Goal: Task Accomplishment & Management: Complete application form

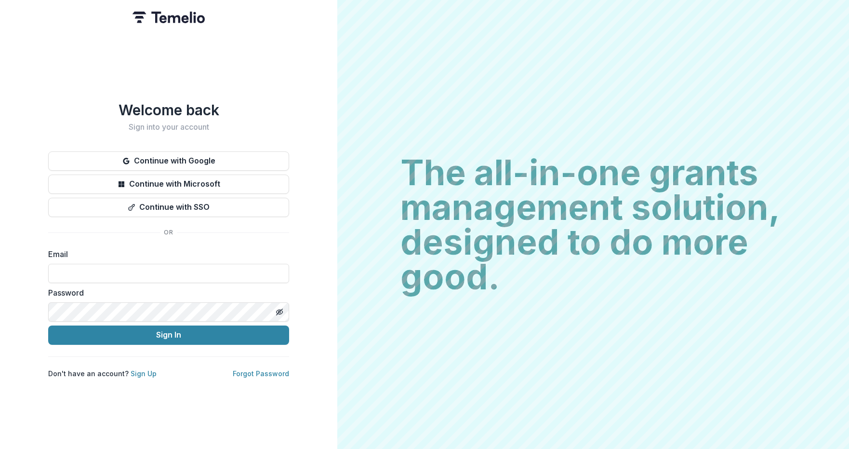
type input "**********"
click at [169, 331] on button "Sign In" at bounding box center [168, 334] width 241 height 19
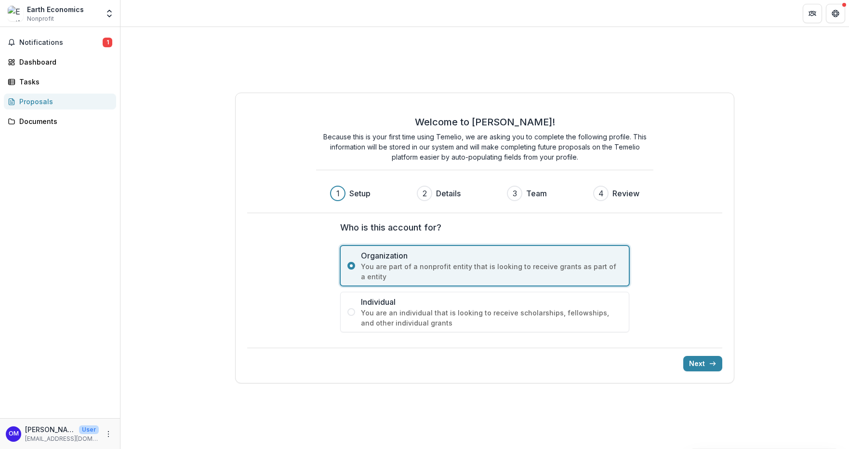
click at [82, 10] on div "Earth Economics Nonprofit" at bounding box center [53, 13] width 91 height 19
click at [80, 41] on span "Notifications" at bounding box center [60, 43] width 83 height 8
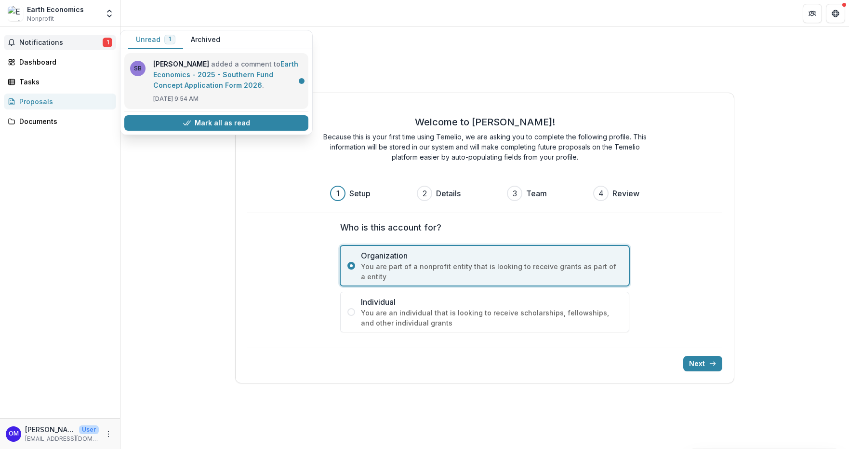
click at [208, 74] on link "Earth Economics - 2025 - Southern Fund Concept Application Form 2026" at bounding box center [225, 74] width 145 height 29
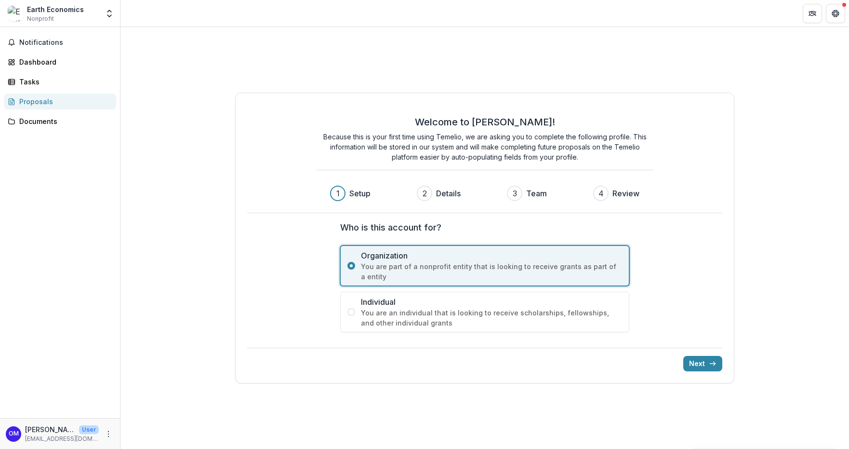
drag, startPoint x: 53, startPoint y: 20, endPoint x: 63, endPoint y: 17, distance: 10.2
click at [56, 20] on div "Earth Economics Nonprofit" at bounding box center [55, 13] width 57 height 19
drag, startPoint x: 64, startPoint y: 16, endPoint x: 90, endPoint y: 13, distance: 26.2
click at [72, 15] on div "Earth Economics Nonprofit" at bounding box center [55, 13] width 57 height 19
click at [114, 12] on icon "Open entity switcher" at bounding box center [110, 14] width 10 height 10
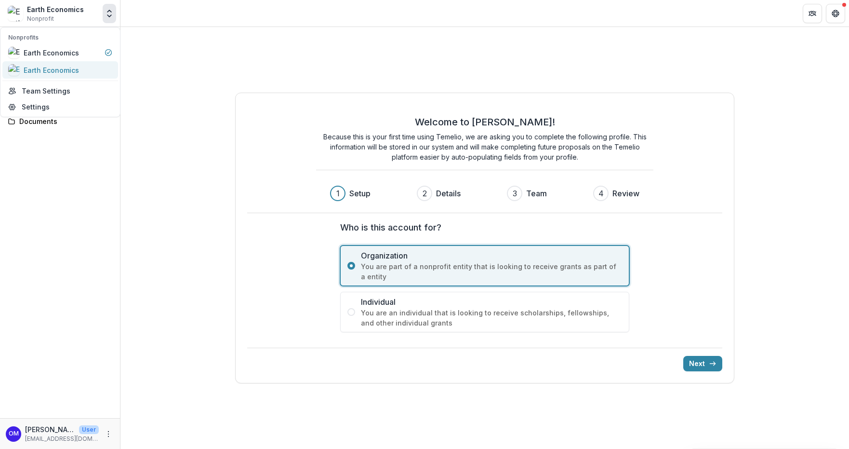
click at [93, 66] on div "Earth Economics" at bounding box center [60, 70] width 104 height 12
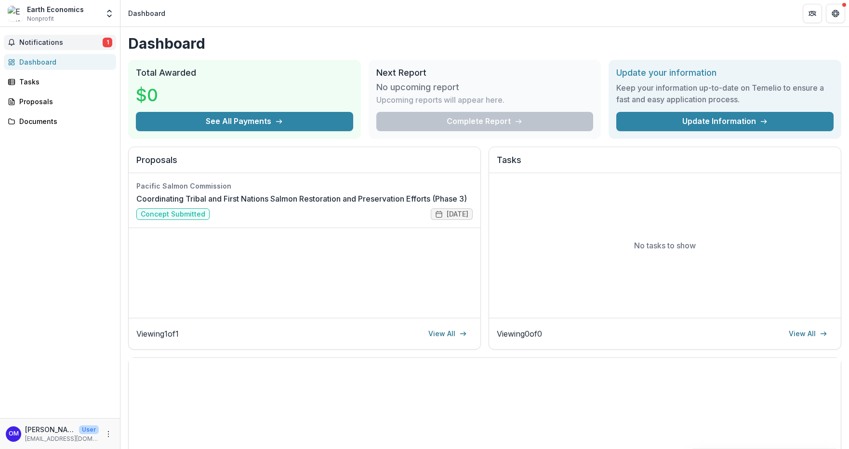
click at [62, 43] on span "Notifications" at bounding box center [60, 43] width 83 height 8
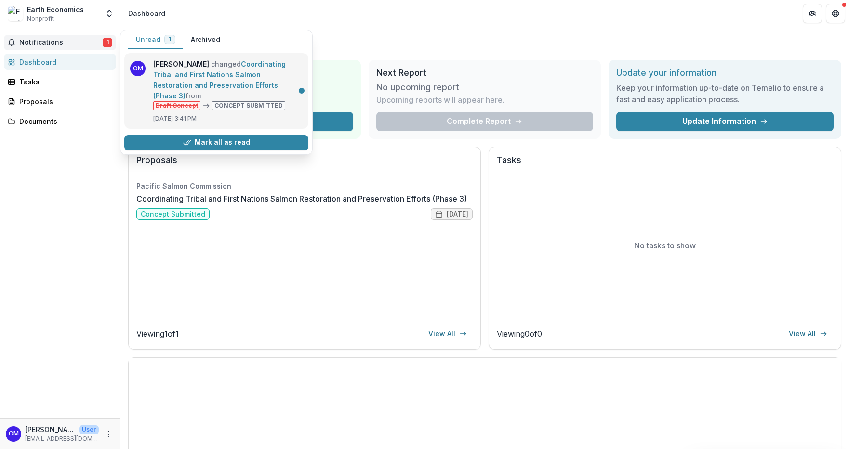
click at [195, 74] on link "Coordinating Tribal and First Nations Salmon Restoration and Preservation Effor…" at bounding box center [219, 80] width 133 height 40
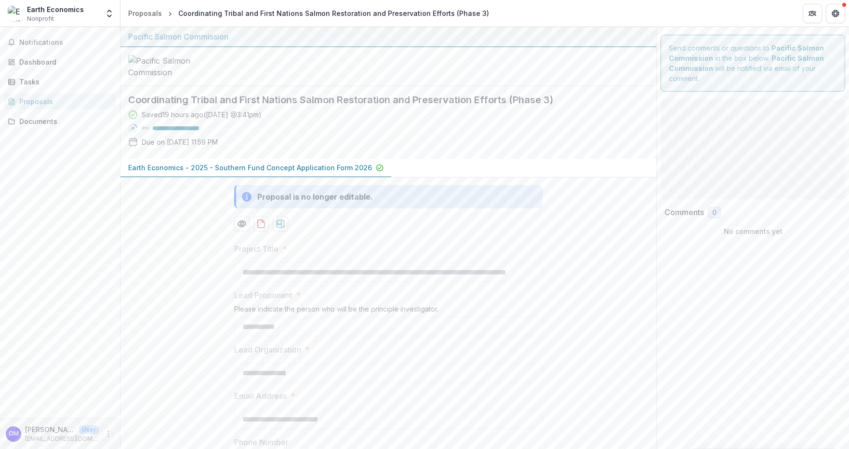
type input "********"
click at [68, 19] on div "Earth Economics Nonprofit" at bounding box center [55, 13] width 57 height 19
click at [104, 14] on button "Open entity switcher" at bounding box center [109, 13] width 13 height 19
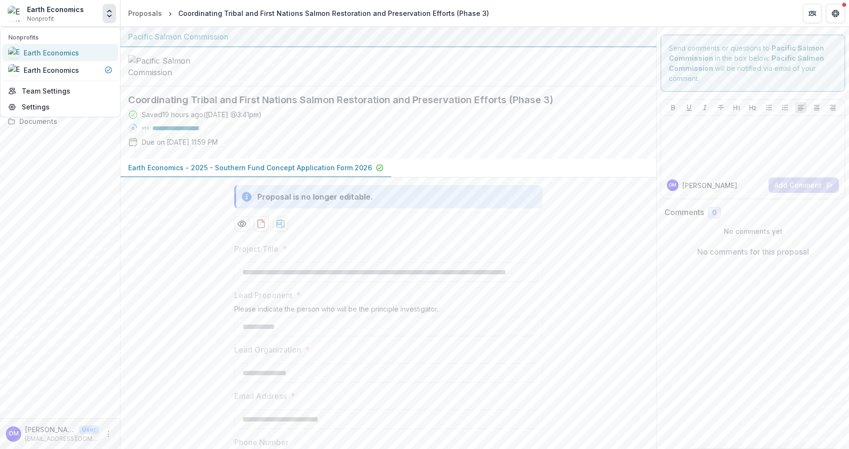
click at [86, 55] on div "Earth Economics" at bounding box center [60, 53] width 104 height 12
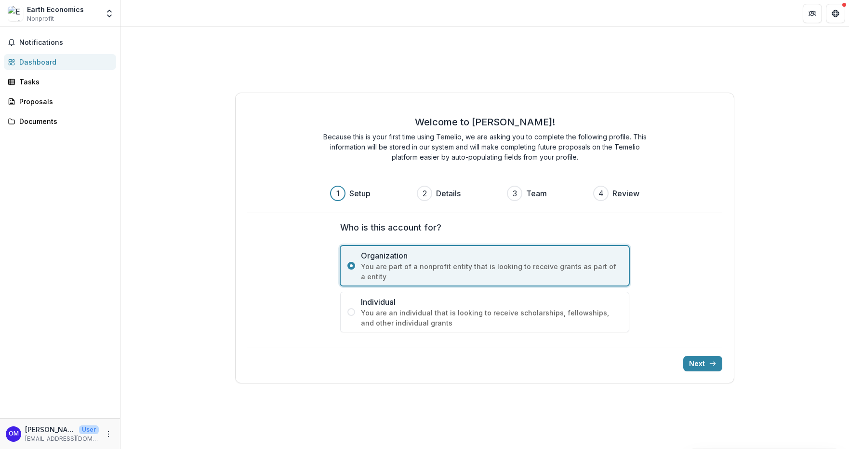
click at [92, 16] on div "Earth Economics Nonprofit" at bounding box center [53, 13] width 91 height 19
click at [60, 42] on span "Notifications" at bounding box center [65, 43] width 93 height 8
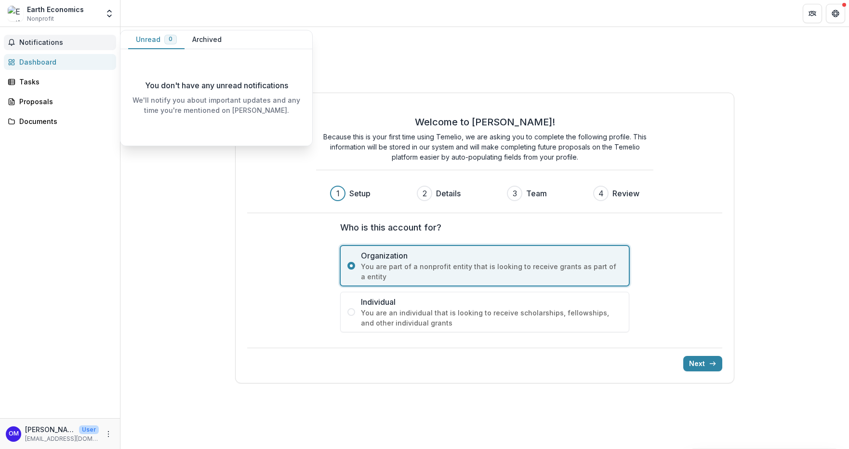
click at [203, 40] on button "Archived" at bounding box center [207, 39] width 45 height 19
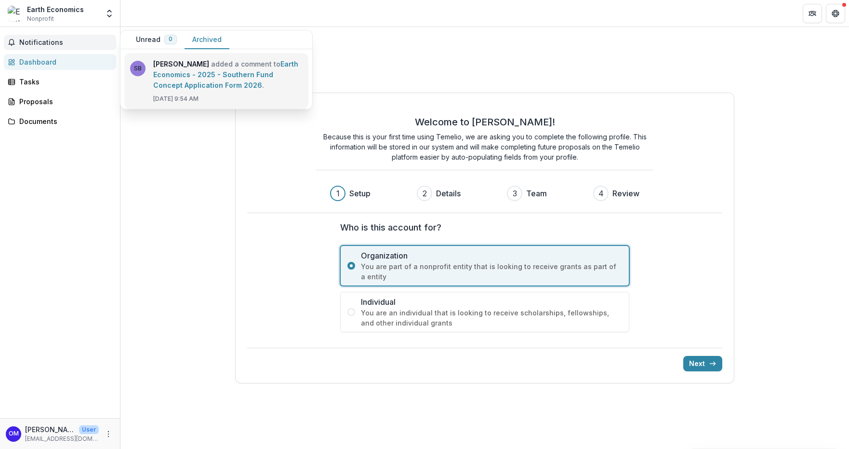
click at [172, 73] on link "Earth Economics - 2025 - Southern Fund Concept Application Form 2026" at bounding box center [225, 74] width 145 height 29
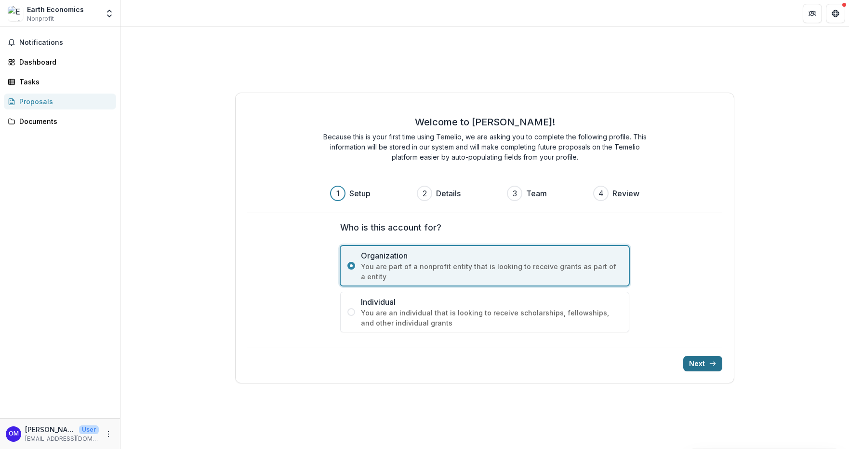
click at [698, 362] on button "Next" at bounding box center [703, 363] width 39 height 15
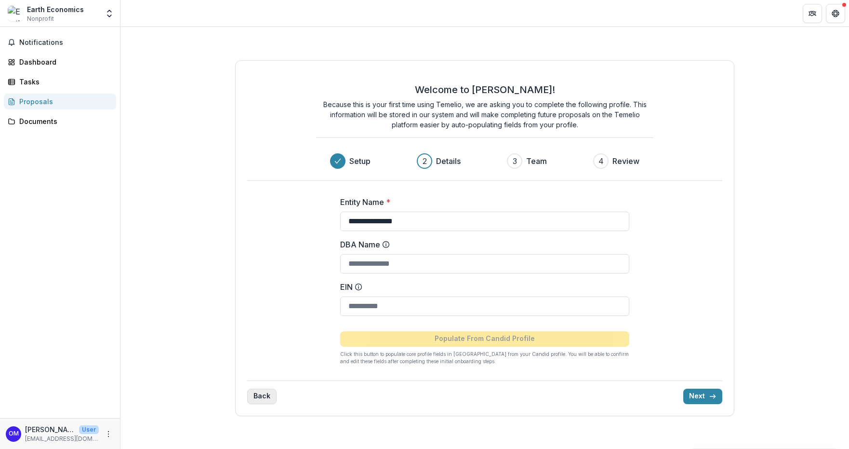
click at [269, 403] on button "Back" at bounding box center [261, 396] width 29 height 15
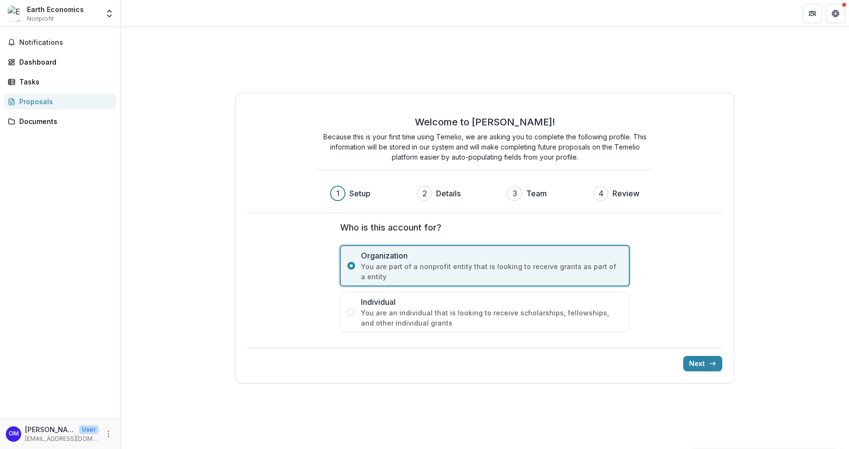
click at [121, 13] on header at bounding box center [485, 13] width 729 height 27
click at [101, 12] on div "Earth Economics Nonprofit Nonprofits Earth Economics Earth Economics Team Setti…" at bounding box center [60, 13] width 112 height 19
click at [107, 11] on icon "Open entity switcher" at bounding box center [110, 14] width 10 height 10
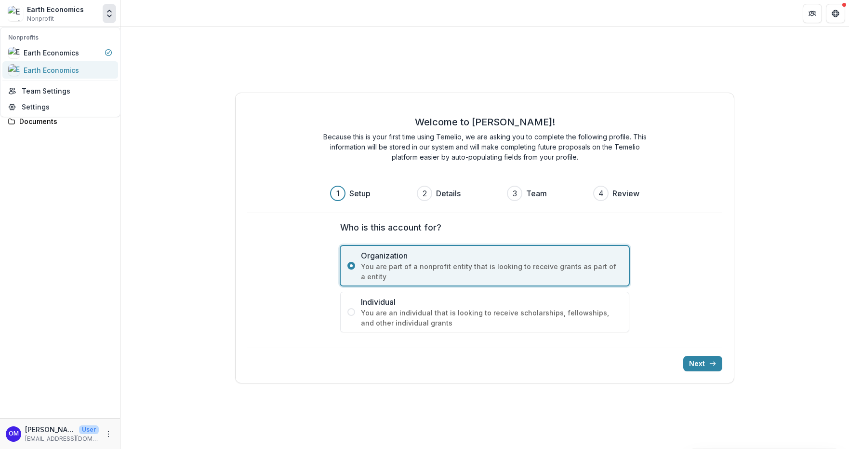
click at [56, 70] on div "Earth Economics" at bounding box center [51, 70] width 55 height 10
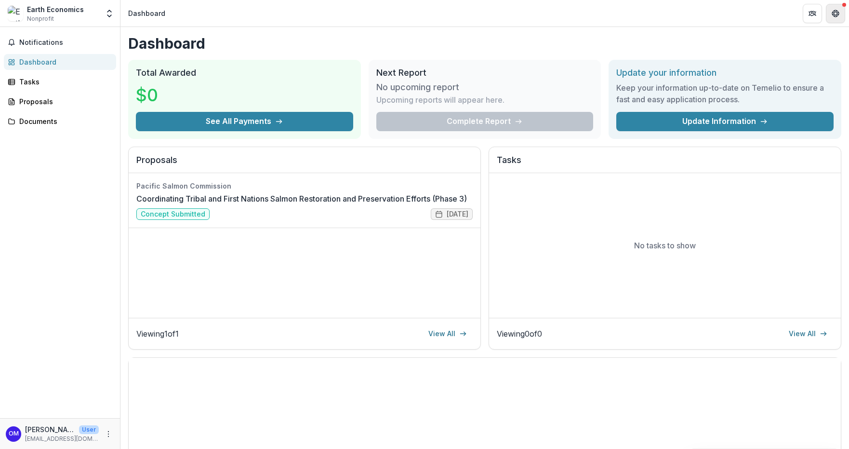
click at [838, 13] on icon "Get Help" at bounding box center [836, 14] width 8 height 8
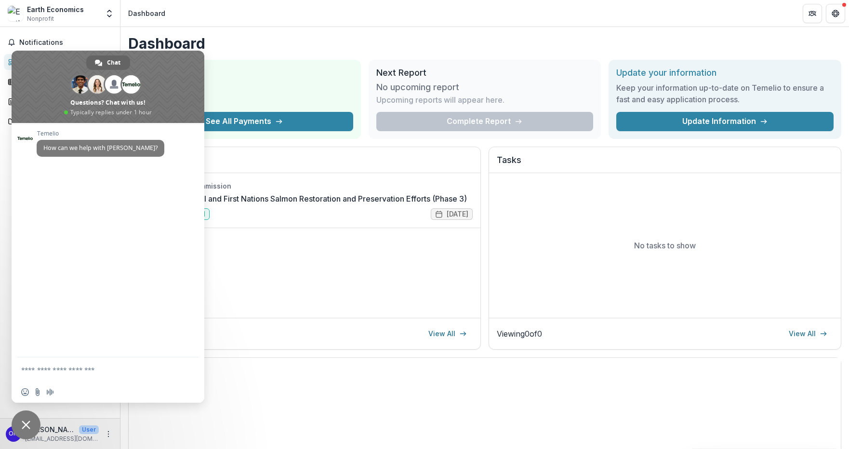
click at [81, 369] on textarea "Compose your message..." at bounding box center [98, 369] width 154 height 24
type textarea "**********"
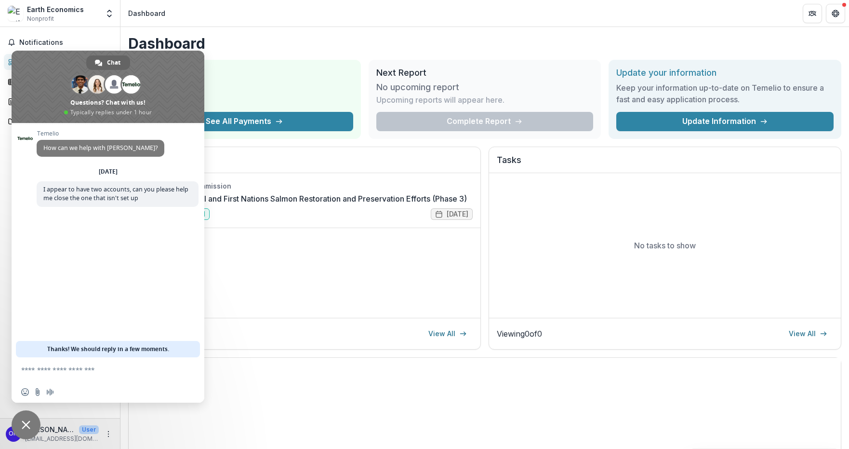
click at [304, 288] on div "Pacific Salmon Commission Coordinating Tribal and First Nations Salmon Restorat…" at bounding box center [305, 245] width 352 height 145
click at [113, 36] on button "Notifications" at bounding box center [60, 42] width 112 height 15
click at [111, 20] on button "Open entity switcher" at bounding box center [109, 13] width 13 height 19
click at [111, 16] on polyline "Open entity switcher" at bounding box center [110, 16] width 4 height 2
click at [51, 41] on span "Notifications" at bounding box center [65, 43] width 93 height 8
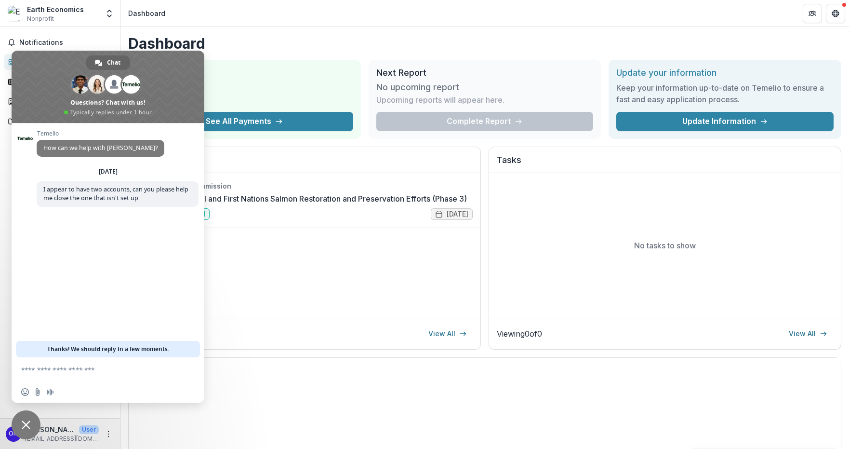
click at [104, 14] on button "Open entity switcher" at bounding box center [109, 13] width 13 height 19
drag, startPoint x: 62, startPoint y: 13, endPoint x: 50, endPoint y: 29, distance: 20.0
click at [61, 13] on div "Earth Economics" at bounding box center [55, 9] width 57 height 10
click at [54, 18] on div "Earth Economics Nonprofit" at bounding box center [55, 13] width 57 height 19
drag, startPoint x: 57, startPoint y: 27, endPoint x: 87, endPoint y: 15, distance: 32.9
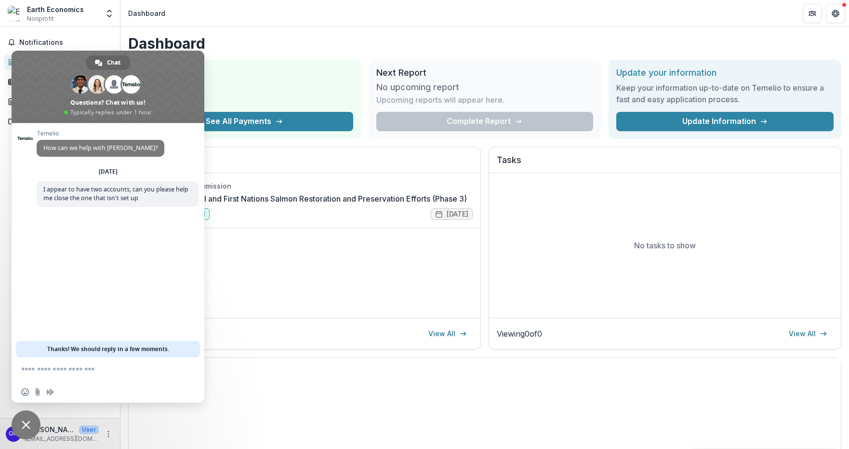
click at [60, 25] on div "Earth Economics Nonprofit Nonprofits Earth Economics Earth Economics Team Setti…" at bounding box center [424, 224] width 849 height 449
click at [90, 14] on div "Earth Economics Nonprofit" at bounding box center [53, 13] width 91 height 19
click at [109, 11] on polyline "Open entity switcher" at bounding box center [110, 11] width 4 height 2
click at [7, 67] on link "Earth Economics" at bounding box center [60, 69] width 116 height 17
click at [202, 25] on header "Dashboard" at bounding box center [485, 13] width 729 height 27
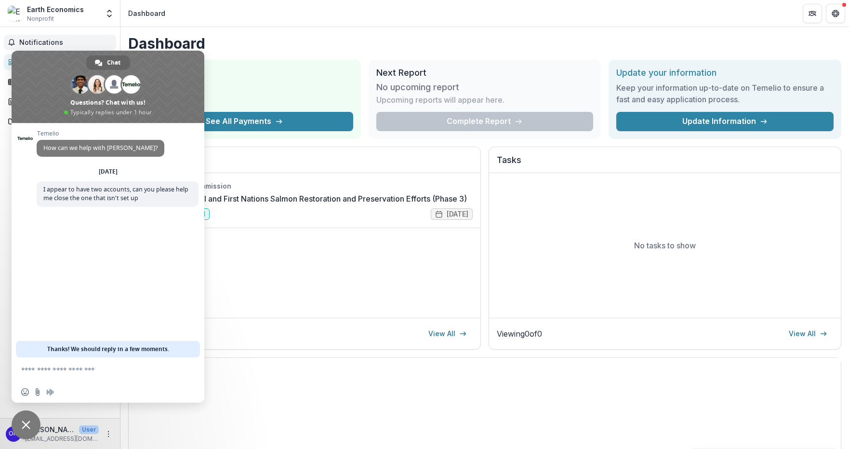
click at [41, 39] on span "Notifications" at bounding box center [65, 43] width 93 height 8
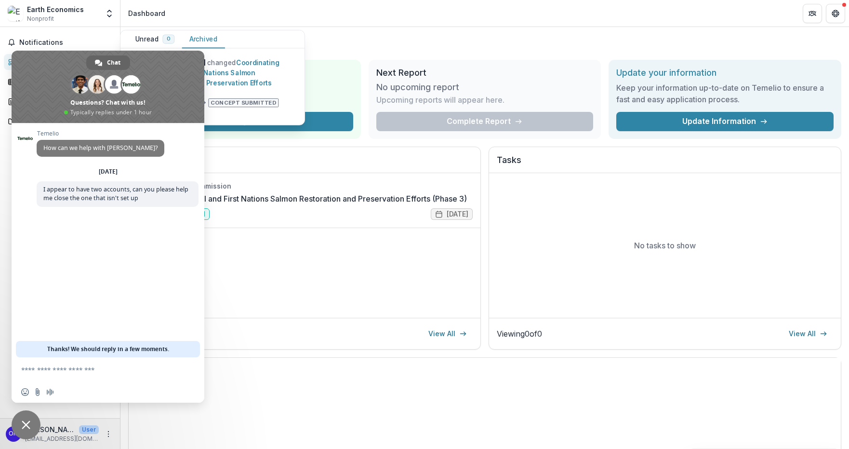
click at [98, 8] on div "Earth Economics Nonprofit" at bounding box center [53, 13] width 91 height 19
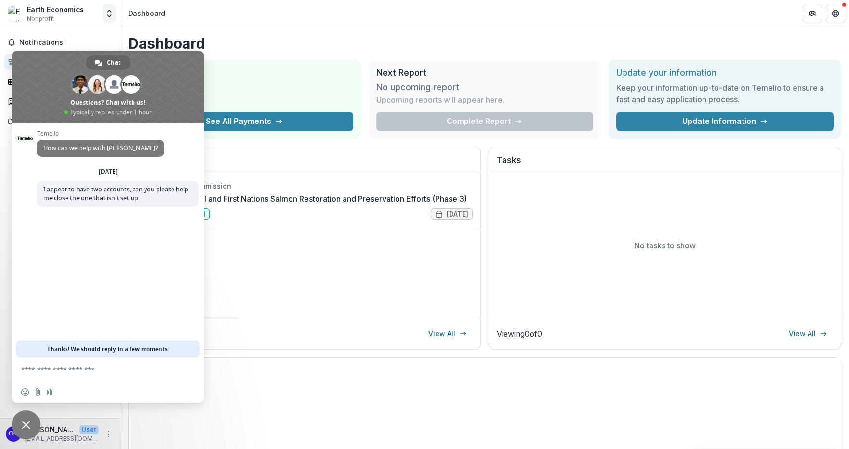
click at [108, 9] on icon "Open entity switcher" at bounding box center [110, 14] width 10 height 10
click at [8, 67] on link "Earth Economics" at bounding box center [60, 69] width 116 height 17
click at [109, 7] on button "Open entity switcher" at bounding box center [109, 13] width 13 height 19
click at [38, 48] on div "Earth Economics" at bounding box center [51, 53] width 55 height 10
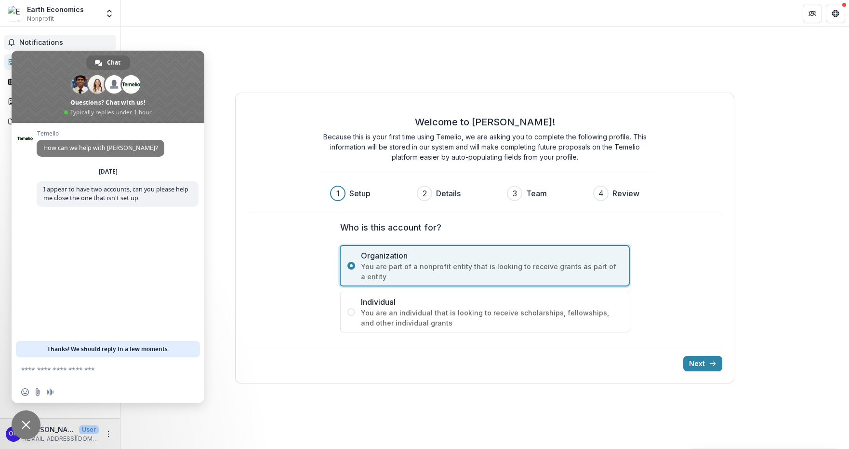
click at [90, 45] on span "Notifications" at bounding box center [65, 43] width 93 height 8
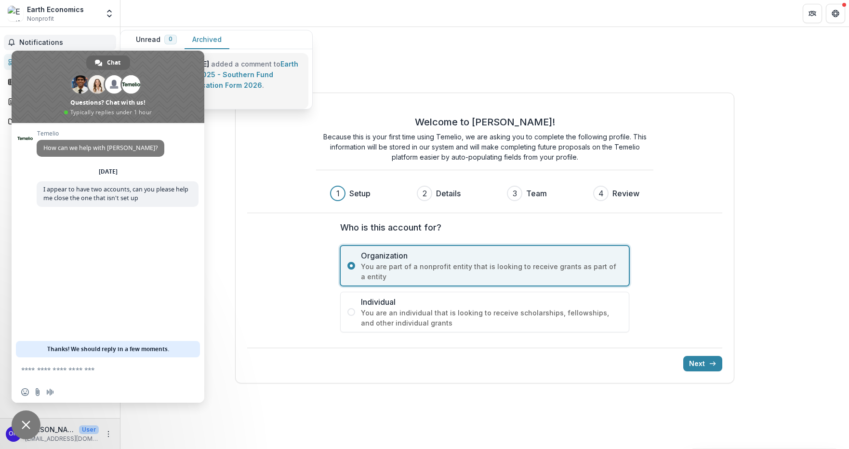
click at [283, 74] on link "Earth Economics - 2025 - Southern Fund Concept Application Form 2026" at bounding box center [225, 74] width 145 height 29
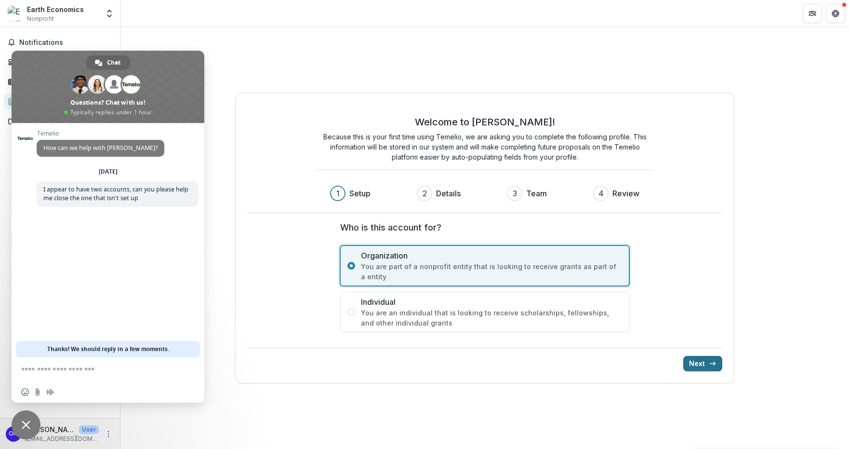
click at [703, 360] on button "Next" at bounding box center [703, 363] width 39 height 15
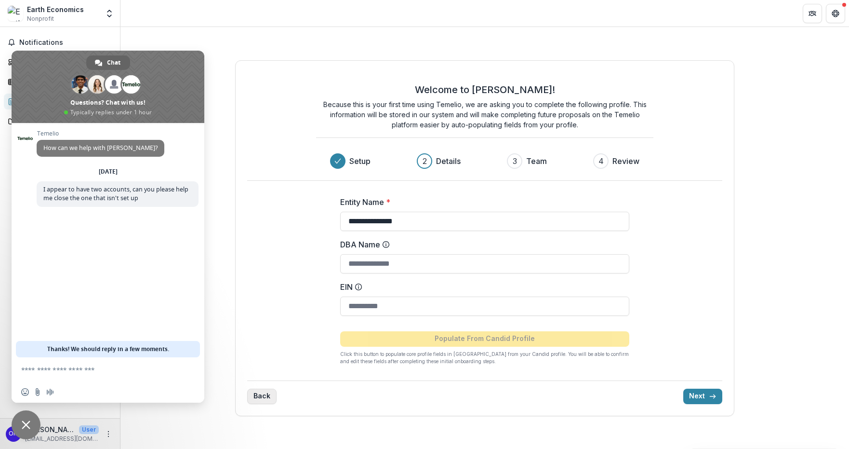
click at [268, 397] on button "Back" at bounding box center [261, 396] width 29 height 15
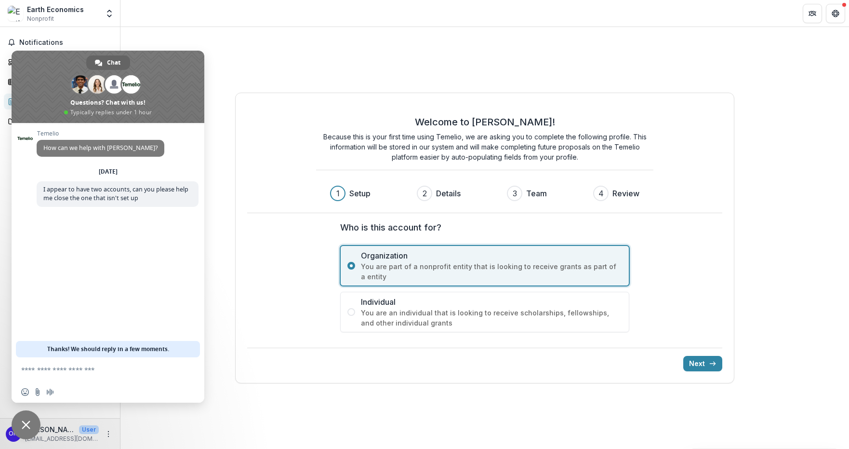
click at [454, 288] on div "Organization You are part of a nonprofit entity that is looking to receive gran…" at bounding box center [484, 288] width 289 height 87
click at [460, 298] on span "Individual" at bounding box center [491, 302] width 261 height 12
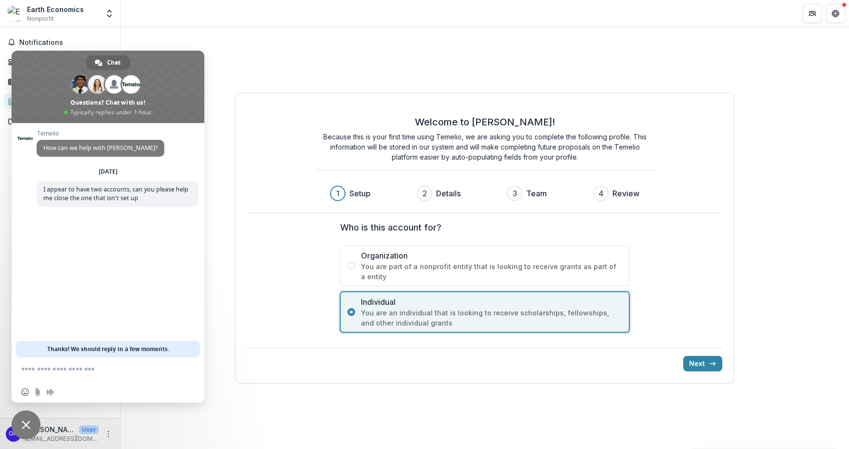
click at [701, 354] on div "Next" at bounding box center [484, 360] width 475 height 24
click at [704, 358] on button "Next" at bounding box center [703, 363] width 39 height 15
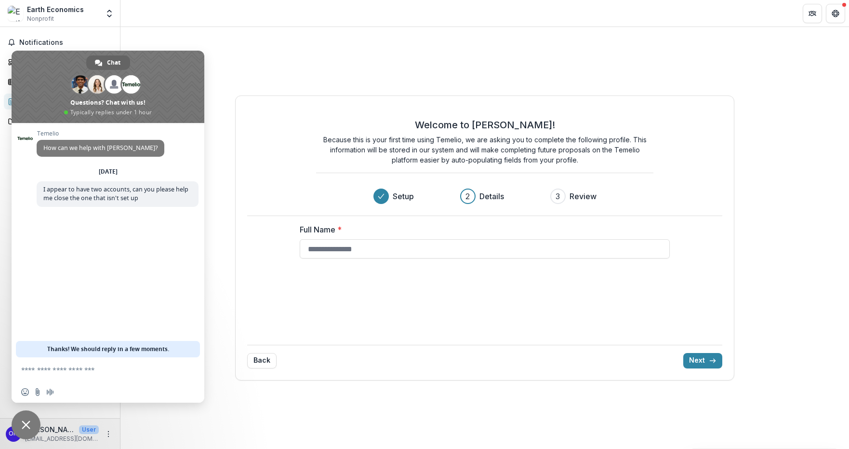
click at [426, 236] on div "Full Name *" at bounding box center [485, 241] width 370 height 35
click at [424, 242] on input "Full Name *" at bounding box center [485, 248] width 370 height 19
type input "******"
click at [703, 360] on button "Next" at bounding box center [703, 360] width 39 height 15
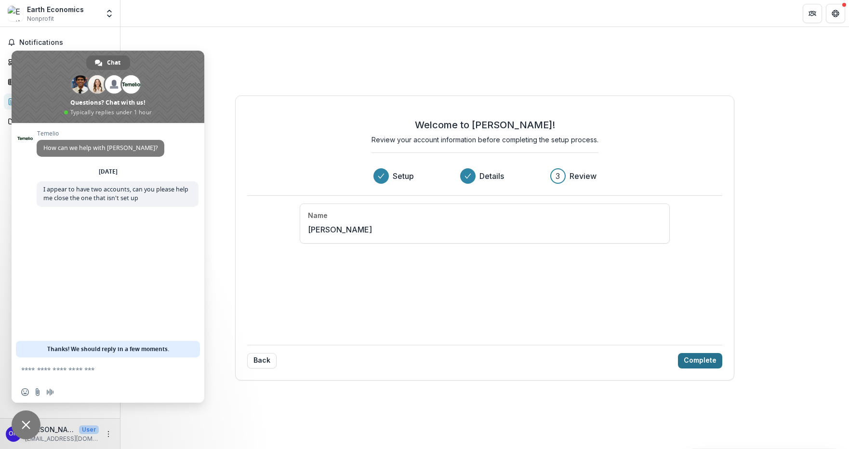
click at [710, 360] on button "Complete" at bounding box center [700, 360] width 44 height 15
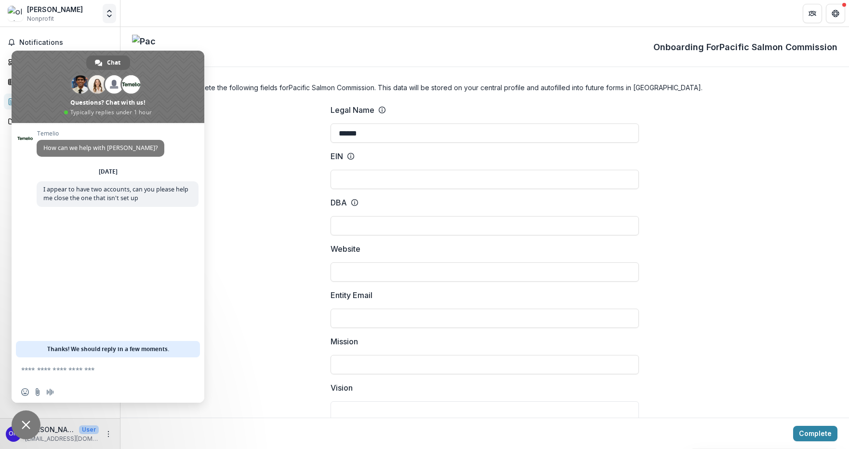
click at [105, 15] on icon "Open entity switcher" at bounding box center [110, 14] width 10 height 10
click at [92, 13] on div "olivia Nonprofit" at bounding box center [53, 13] width 91 height 19
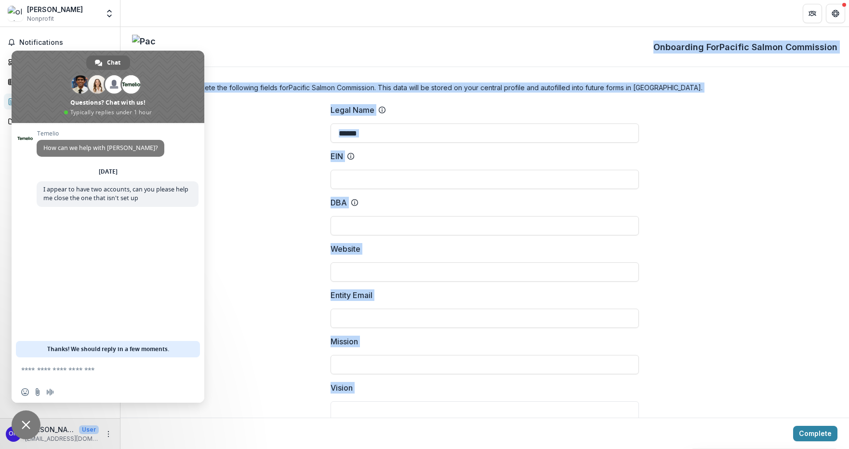
drag, startPoint x: 63, startPoint y: 54, endPoint x: 309, endPoint y: 42, distance: 247.1
click at [354, 50] on body "**********" at bounding box center [424, 224] width 849 height 449
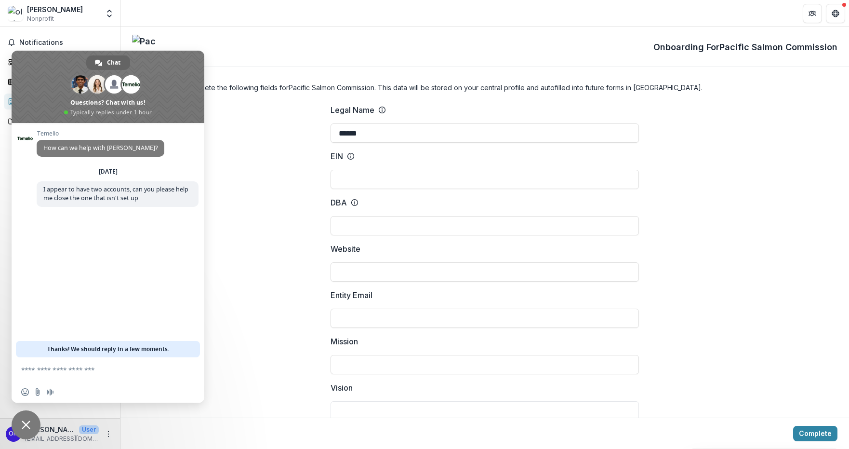
click at [27, 13] on div "olivia" at bounding box center [55, 9] width 56 height 10
click at [46, 11] on div "olivia" at bounding box center [55, 9] width 56 height 10
click at [109, 10] on icon "Open entity switcher" at bounding box center [110, 14] width 10 height 10
click at [110, 59] on span "Chat" at bounding box center [113, 62] width 13 height 14
drag, startPoint x: 94, startPoint y: 62, endPoint x: 83, endPoint y: 57, distance: 11.5
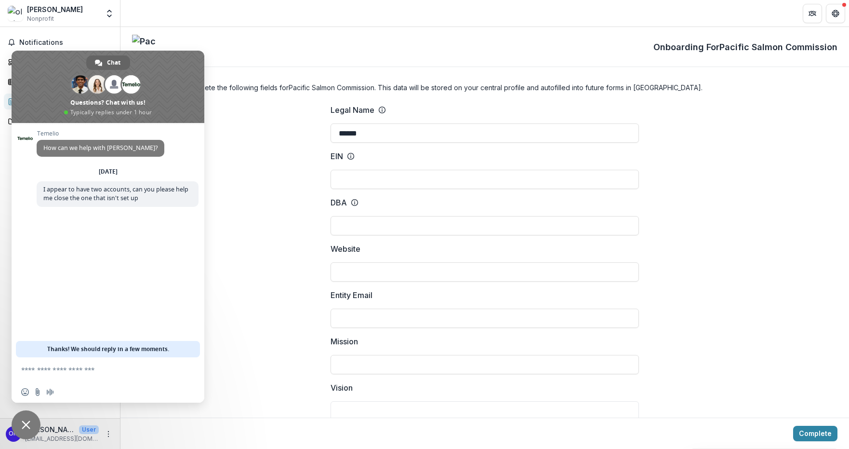
click at [94, 62] on link "Chat" at bounding box center [108, 62] width 44 height 14
click at [33, 39] on span "Notifications" at bounding box center [65, 43] width 93 height 8
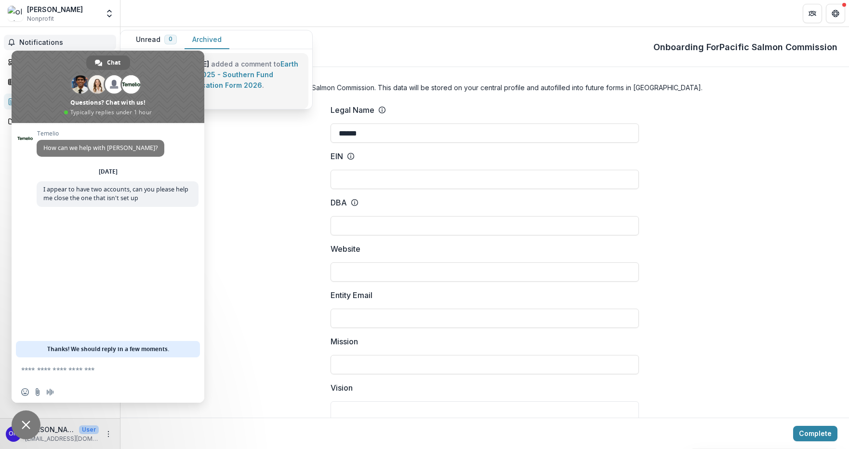
click at [256, 67] on link "Earth Economics - 2025 - Southern Fund Concept Application Form 2026" at bounding box center [225, 74] width 145 height 29
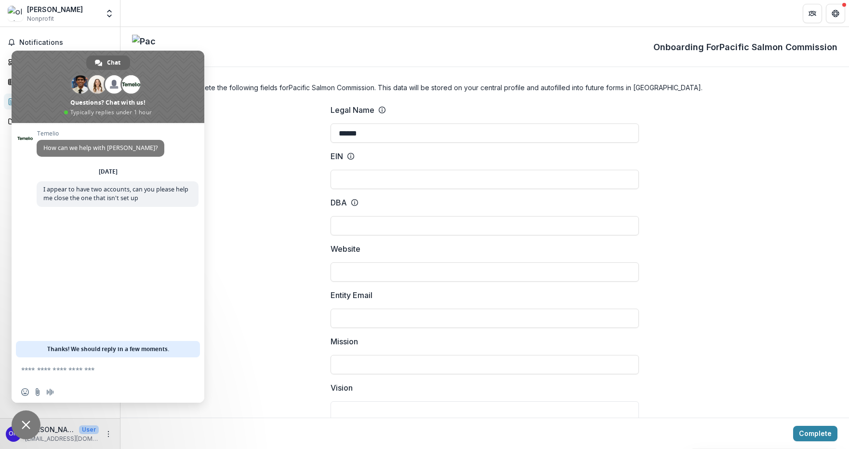
click at [46, 13] on div "olivia" at bounding box center [55, 9] width 56 height 10
click at [26, 411] on span "Close chat" at bounding box center [26, 424] width 29 height 29
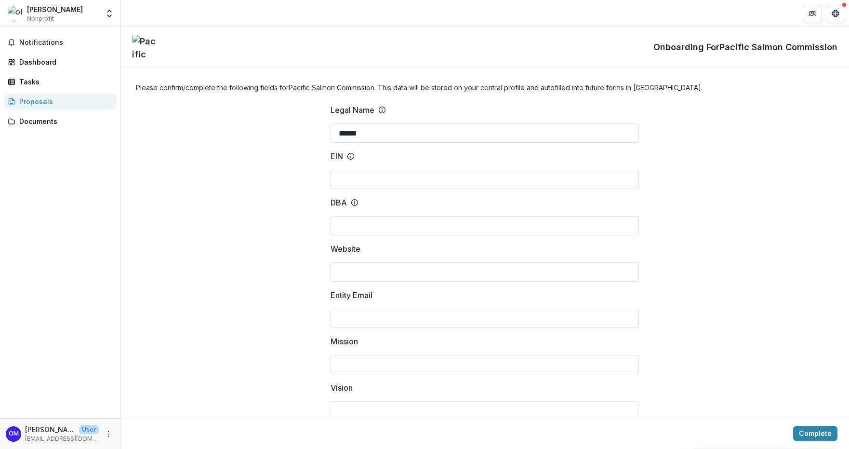
click at [28, 418] on div "OM Olivia Molden User omolden@eartheconomics.org" at bounding box center [60, 433] width 120 height 31
click at [112, 6] on button "Open entity switcher" at bounding box center [109, 13] width 13 height 19
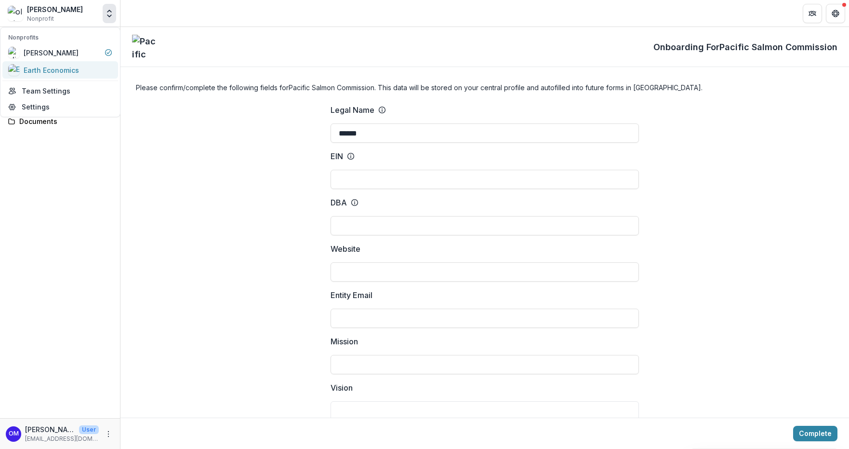
click at [63, 66] on div "Earth Economics" at bounding box center [51, 70] width 55 height 10
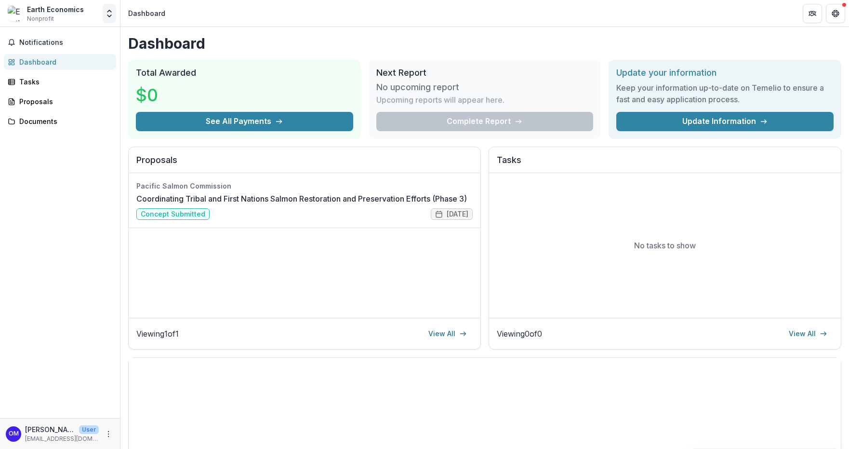
click at [104, 14] on button "Open entity switcher" at bounding box center [109, 13] width 13 height 19
click at [76, 54] on div "olivia" at bounding box center [60, 53] width 104 height 12
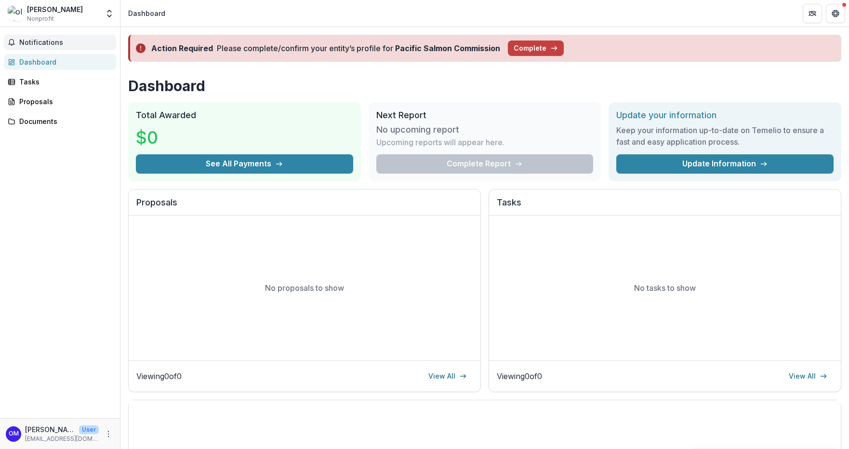
click at [50, 42] on span "Notifications" at bounding box center [65, 43] width 93 height 8
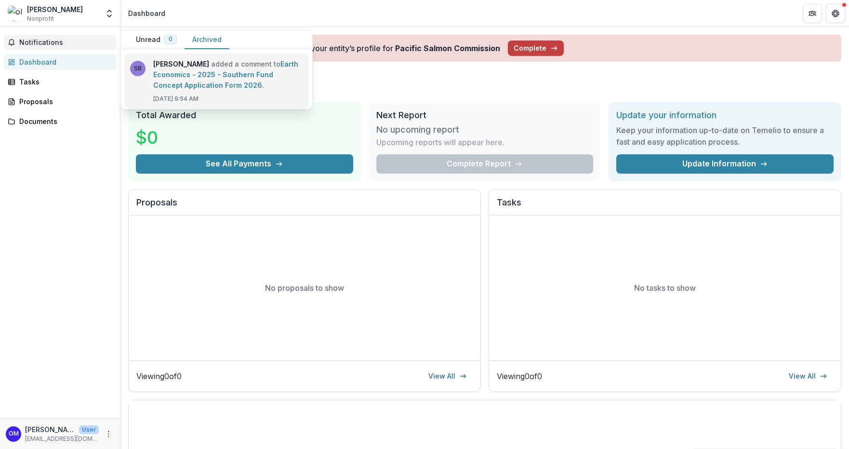
click at [202, 78] on link "Earth Economics - 2025 - Southern Fund Concept Application Form 2026" at bounding box center [225, 74] width 145 height 29
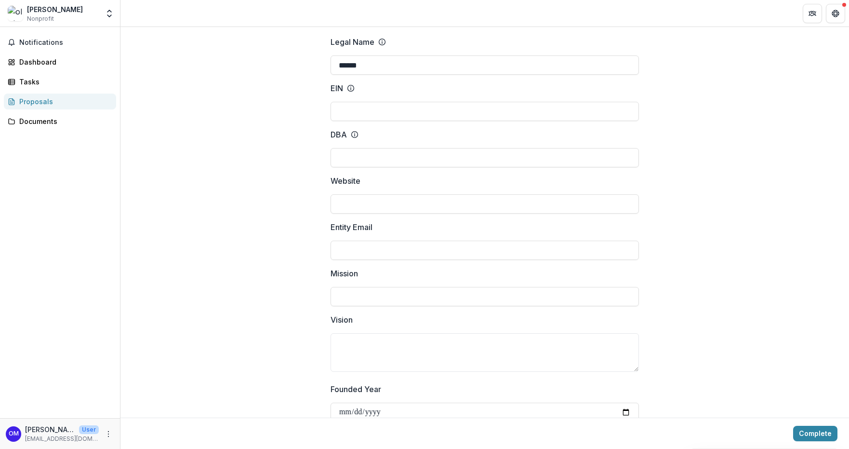
scroll to position [15, 0]
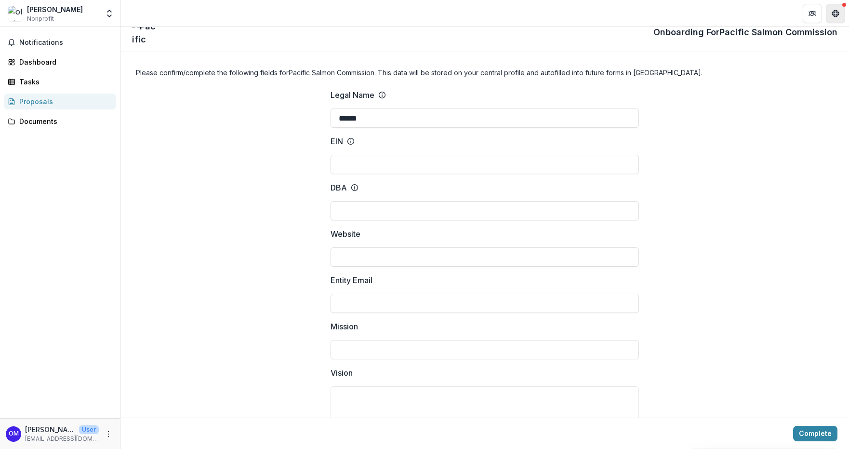
click at [844, 13] on button "Get Help" at bounding box center [835, 13] width 19 height 19
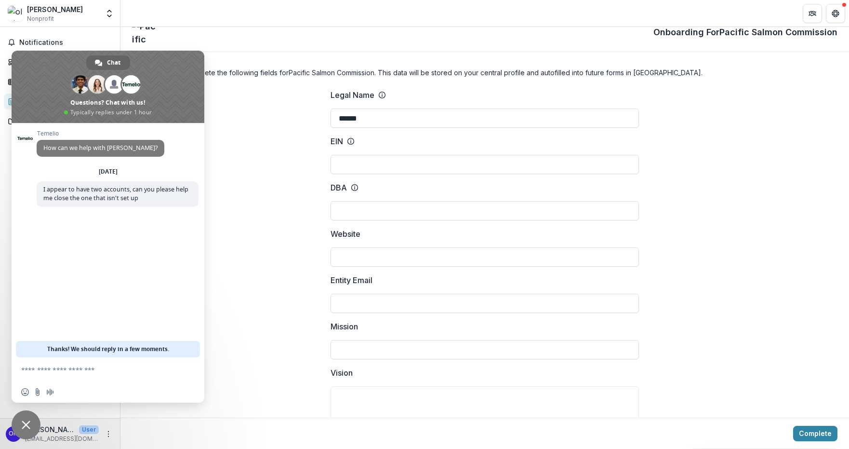
click at [658, 71] on h4 "Please confirm/complete the following fields for Pacific Salmon Commission . Th…" at bounding box center [485, 72] width 698 height 10
click at [112, 13] on icon "Open entity switcher" at bounding box center [110, 14] width 10 height 10
click at [28, 429] on span "Close chat" at bounding box center [26, 424] width 9 height 9
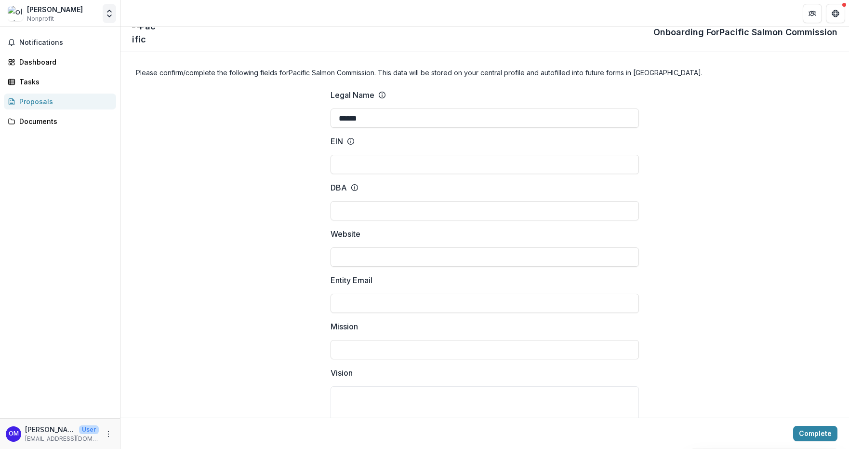
click at [109, 15] on icon "Open entity switcher" at bounding box center [110, 14] width 10 height 10
click at [53, 107] on link "Settings" at bounding box center [60, 107] width 116 height 16
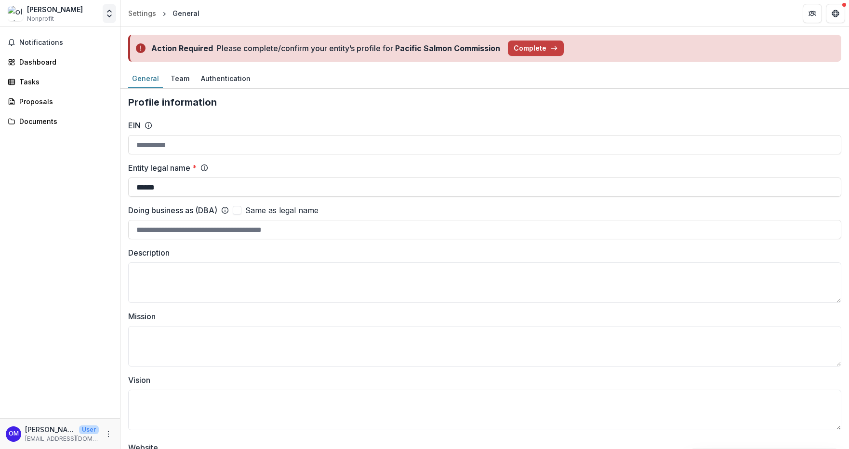
click at [115, 15] on button "Open entity switcher" at bounding box center [109, 13] width 13 height 19
click at [58, 92] on link "Team Settings" at bounding box center [60, 91] width 116 height 16
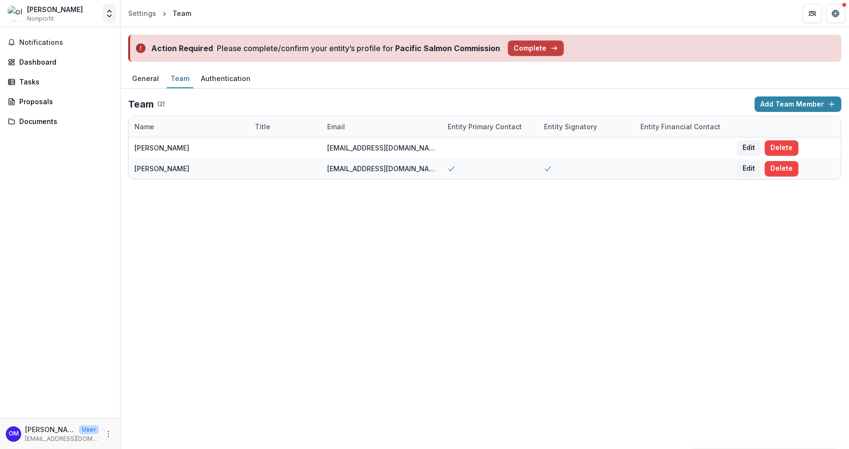
click at [107, 15] on icon "Open entity switcher" at bounding box center [110, 14] width 10 height 10
click at [69, 67] on div "Earth Economics" at bounding box center [51, 70] width 55 height 10
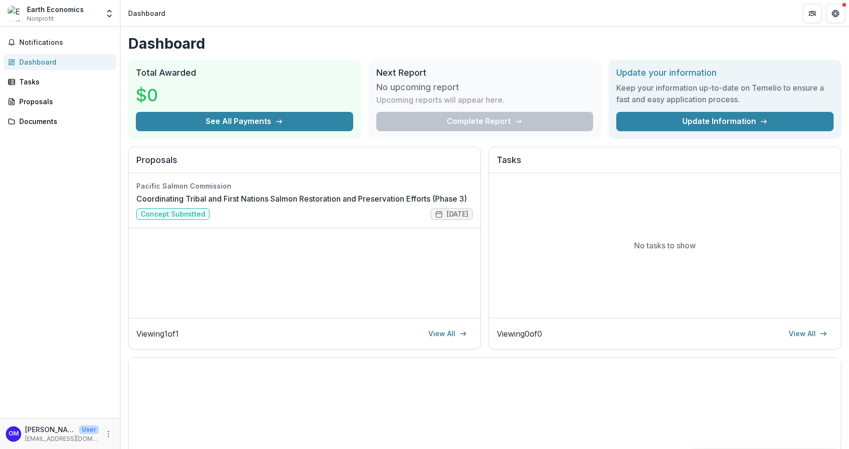
click at [115, 4] on div "Earth Economics Nonprofit Nonprofits olivia Earth Economics Team Settings Setti…" at bounding box center [60, 15] width 120 height 23
click at [111, 10] on icon "Open entity switcher" at bounding box center [110, 14] width 10 height 10
click at [69, 161] on div "Notifications Dashboard Tasks Proposals Documents" at bounding box center [60, 222] width 120 height 391
drag, startPoint x: 845, startPoint y: 18, endPoint x: 838, endPoint y: 17, distance: 6.8
click at [844, 18] on button "Get Help" at bounding box center [835, 13] width 19 height 19
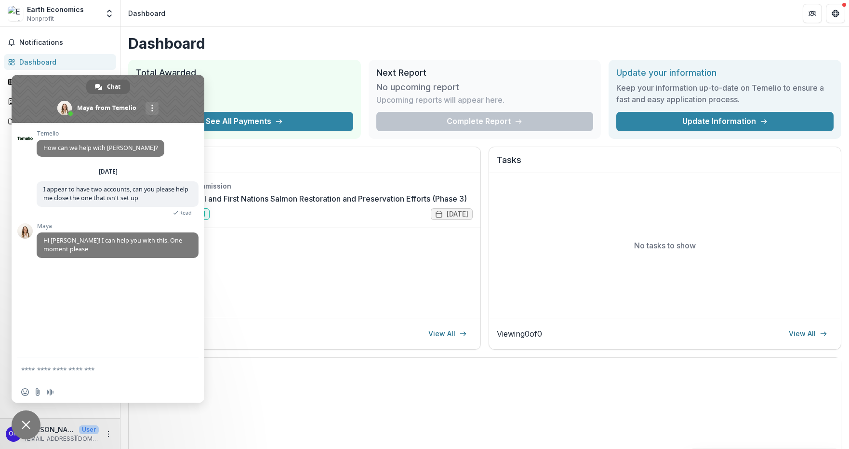
scroll to position [13, 0]
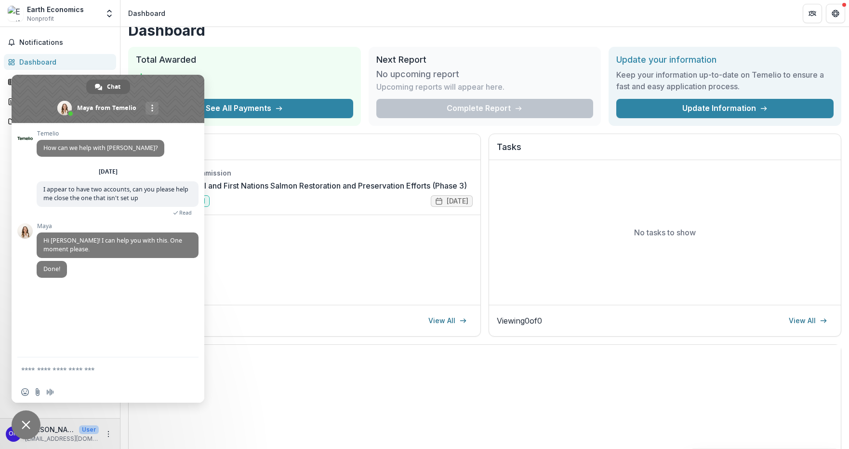
click at [77, 368] on textarea "Compose your message..." at bounding box center [98, 369] width 154 height 24
click at [105, 6] on button "Open entity switcher" at bounding box center [109, 13] width 13 height 19
click at [68, 370] on textarea "Compose your message..." at bounding box center [98, 369] width 154 height 24
type textarea "**********"
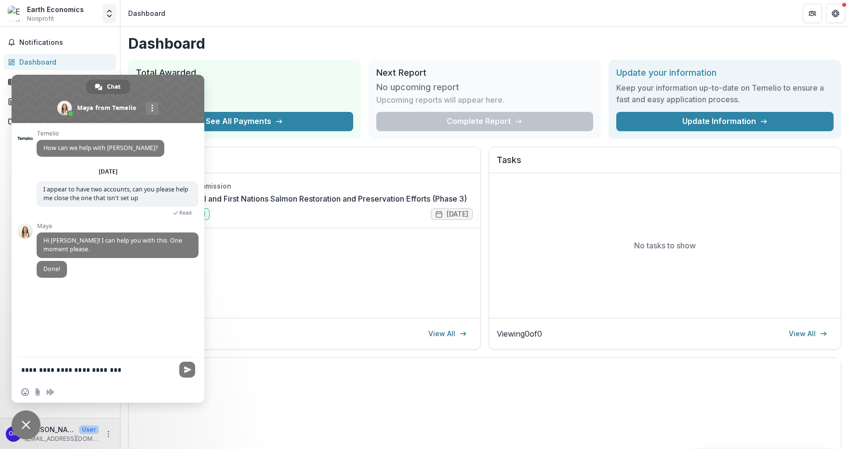
click at [113, 10] on icon "Open entity switcher" at bounding box center [110, 14] width 10 height 10
click at [75, 373] on textarea "**********" at bounding box center [98, 369] width 154 height 24
type textarea "**********"
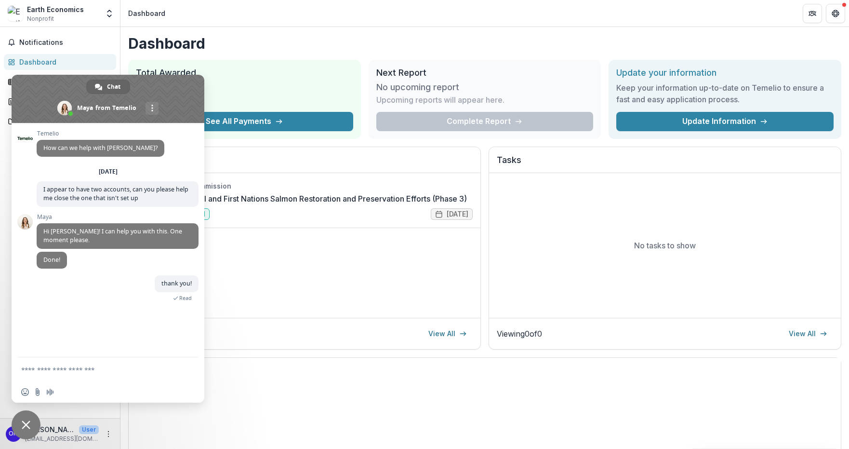
click at [397, 27] on div "Dashboard Total Awarded $0 See All Payments Next Report No upcoming report Upco…" at bounding box center [485, 320] width 729 height 586
